Goal: Find specific page/section: Find specific page/section

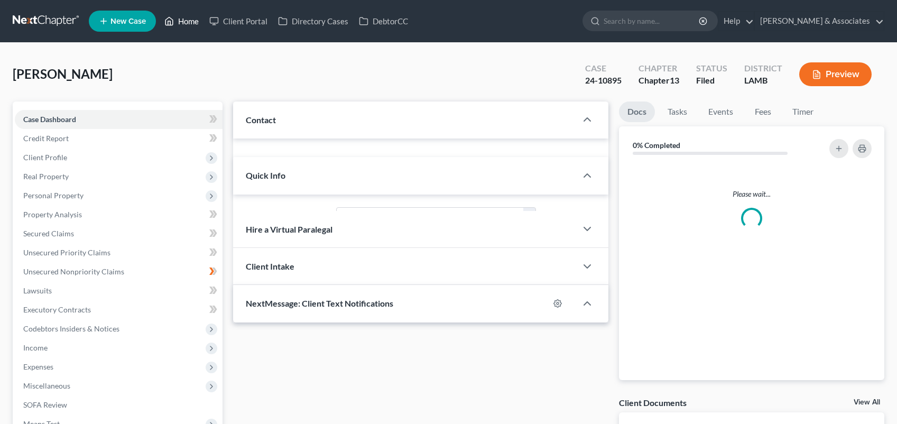
drag, startPoint x: 0, startPoint y: 0, endPoint x: 180, endPoint y: 22, distance: 181.6
click at [180, 22] on link "Home" at bounding box center [181, 21] width 45 height 19
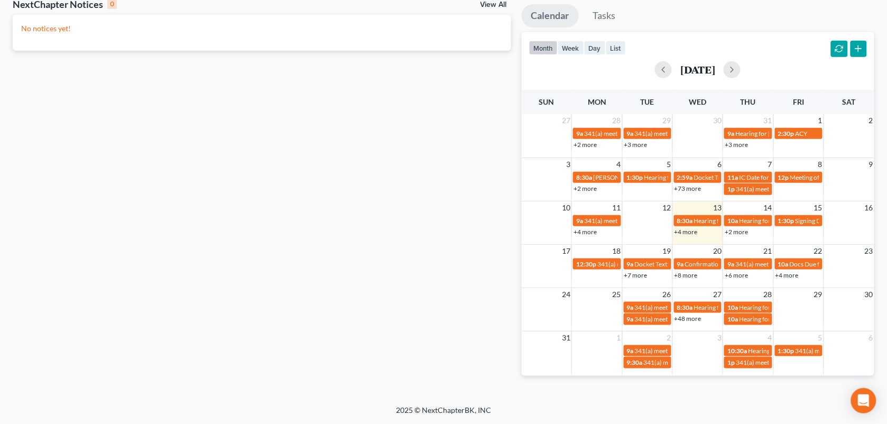
click at [437, 57] on div "Recent Cases 0 View All Please wait... NextChapter Notices 0 View All No notice…" at bounding box center [261, 130] width 509 height 523
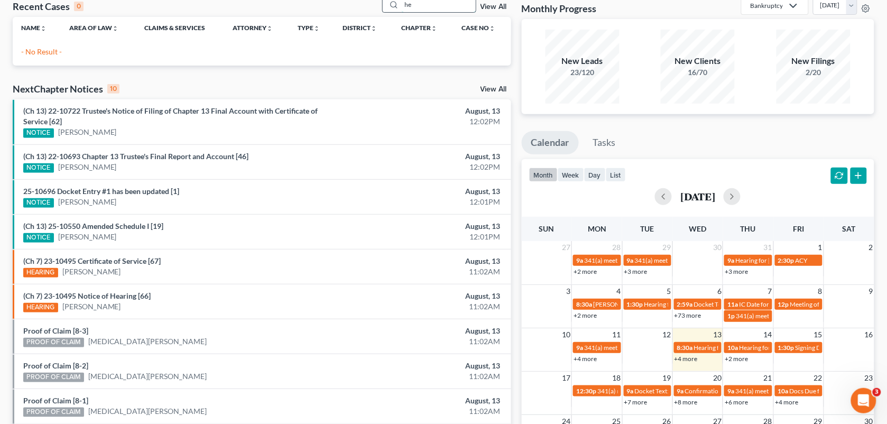
type input "h"
click at [429, 8] on input "zun" at bounding box center [439, 4] width 74 height 15
type input "z"
type input "[PERSON_NAME]"
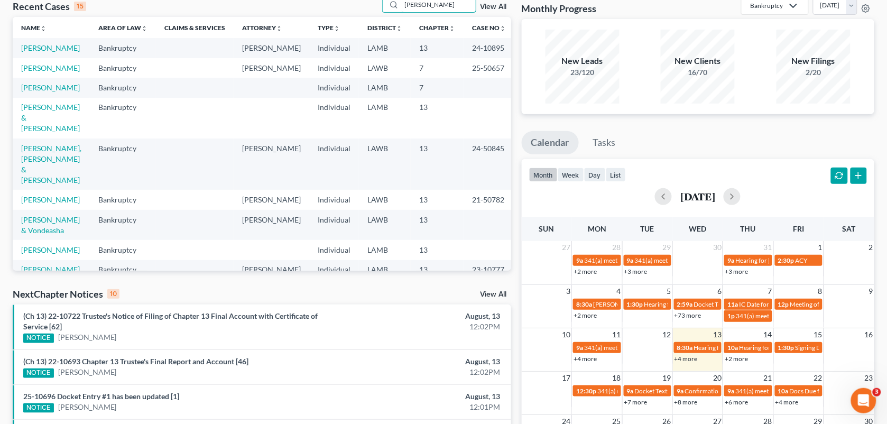
scroll to position [189, 0]
